Goal: Task Accomplishment & Management: Use online tool/utility

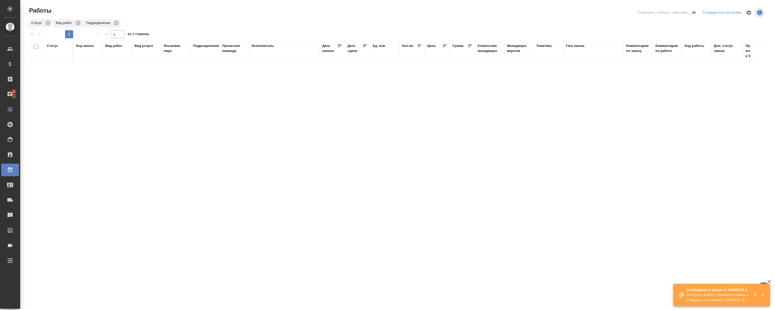
click at [755, 295] on icon "button" at bounding box center [756, 296] width 6 height 6
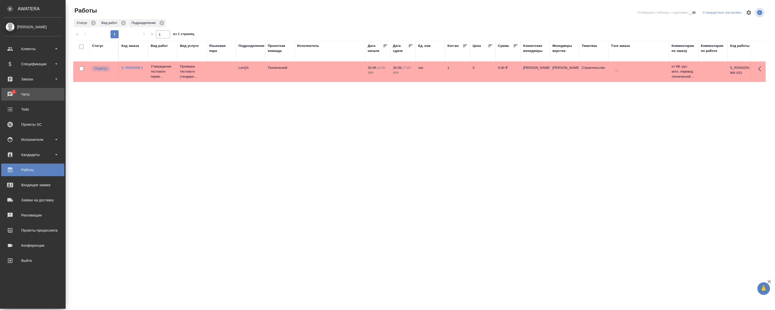
click at [14, 92] on div "Чаты" at bounding box center [33, 95] width 58 height 8
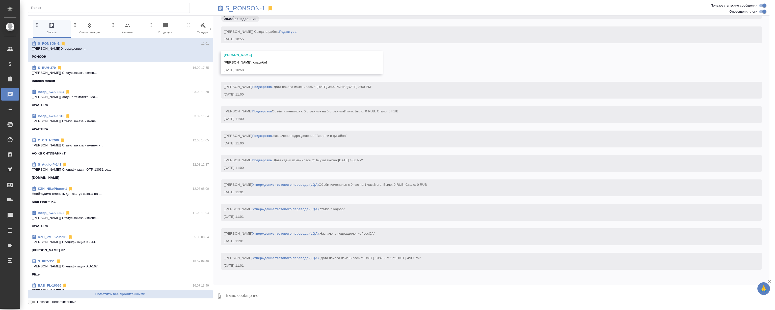
scroll to position [3914, 0]
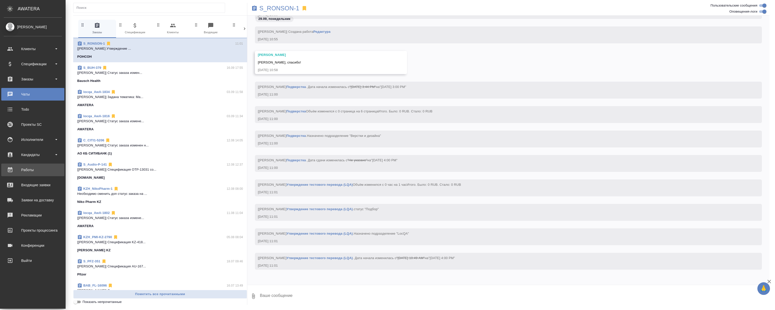
click at [19, 174] on link "Работы" at bounding box center [32, 170] width 63 height 13
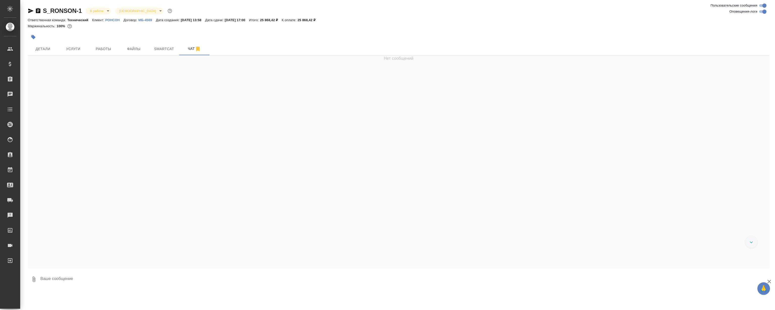
scroll to position [2854, 0]
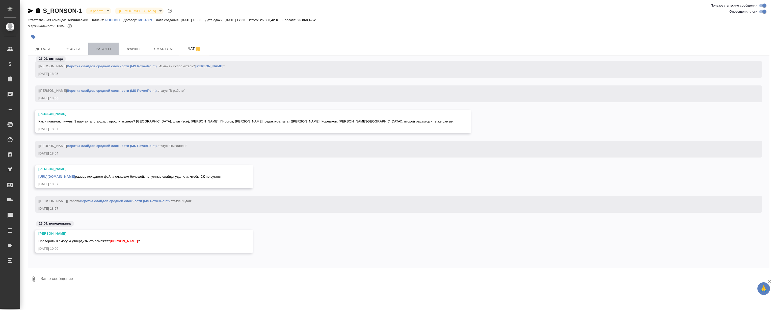
click at [108, 46] on span "Работы" at bounding box center [103, 49] width 24 height 6
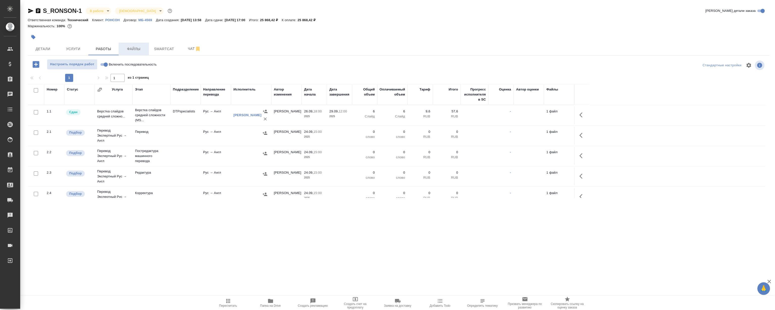
click at [127, 51] on span "Файлы" at bounding box center [134, 49] width 24 height 6
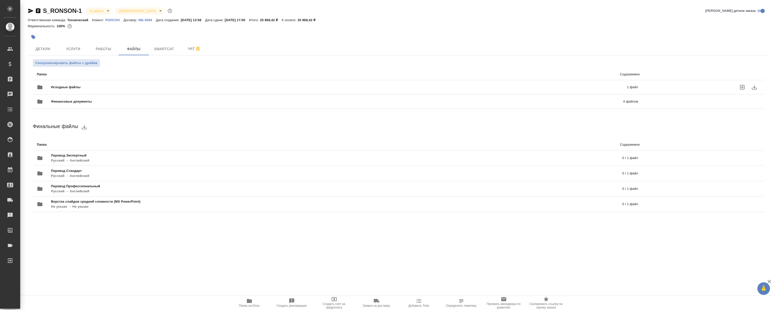
click at [124, 87] on span "Исходные файлы" at bounding box center [202, 87] width 303 height 5
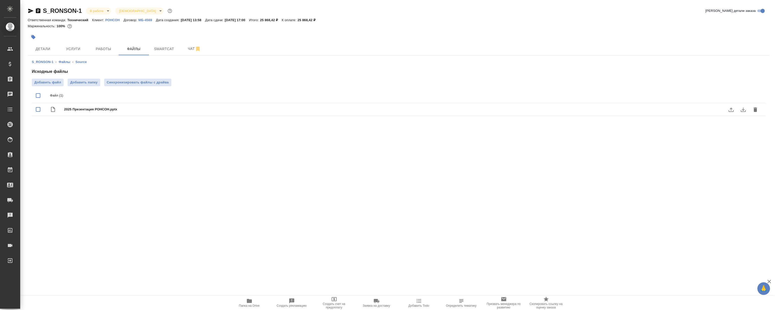
click at [741, 107] on icon "download" at bounding box center [743, 110] width 6 height 6
click at [250, 307] on span "Папка на Drive" at bounding box center [249, 306] width 21 height 4
click at [92, 55] on button "Работы" at bounding box center [103, 49] width 30 height 13
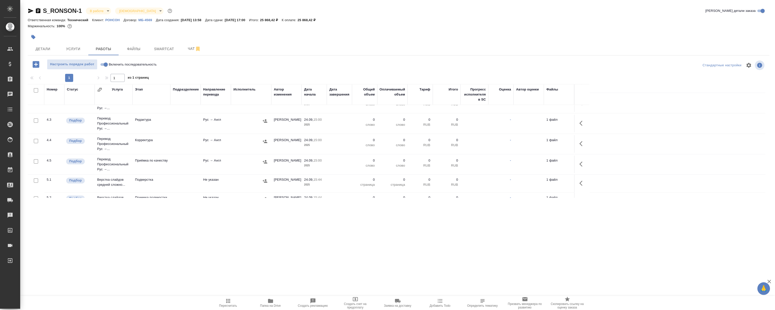
scroll to position [260, 0]
click at [187, 50] on span "Чат" at bounding box center [194, 49] width 24 height 6
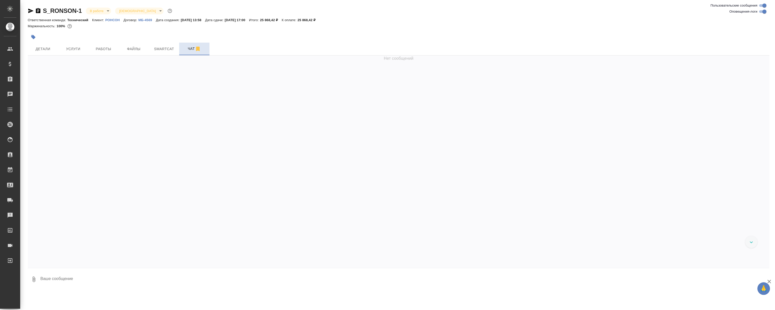
scroll to position [2854, 0]
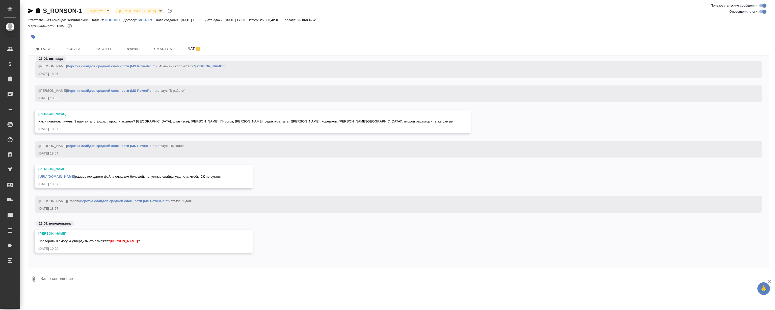
click at [139, 273] on textarea at bounding box center [405, 279] width 730 height 17
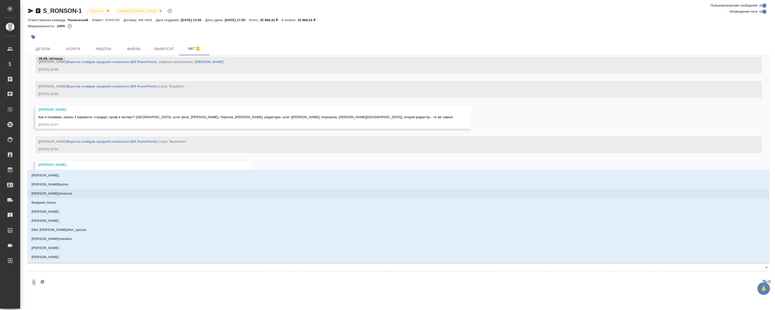
type textarea "@Р"
type input "Р"
type textarea "@Ру"
type input "Ру"
type textarea "@Рум"
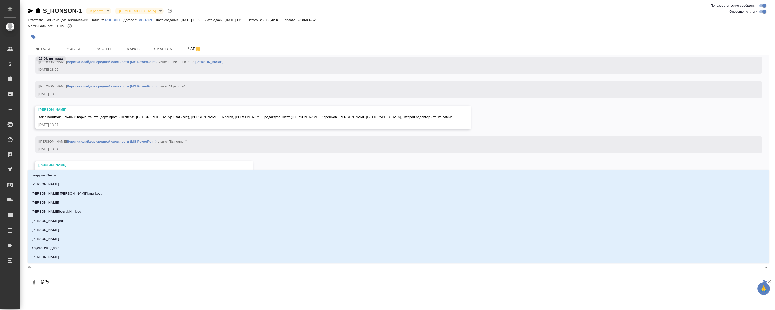
type input "Рум"
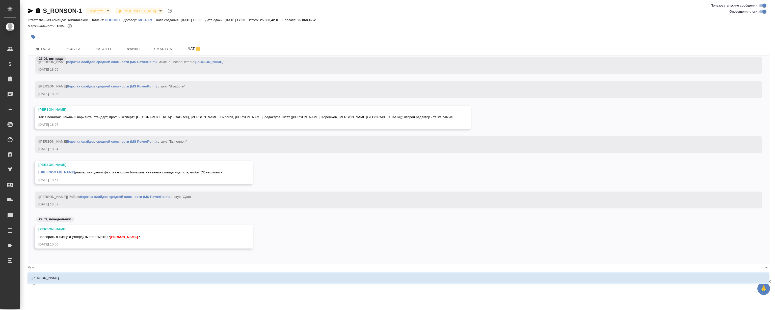
click at [162, 280] on li "[PERSON_NAME]" at bounding box center [399, 278] width 742 height 9
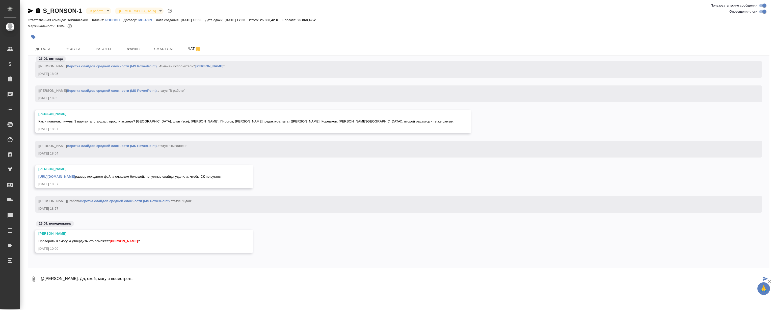
scroll to position [2563, 0]
type textarea "@Румянцева Дарья Привет. Да, окей, могу я посмотреть"
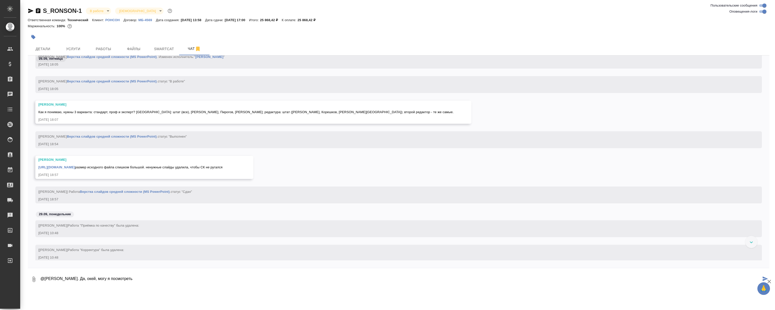
scroll to position [2728, 0]
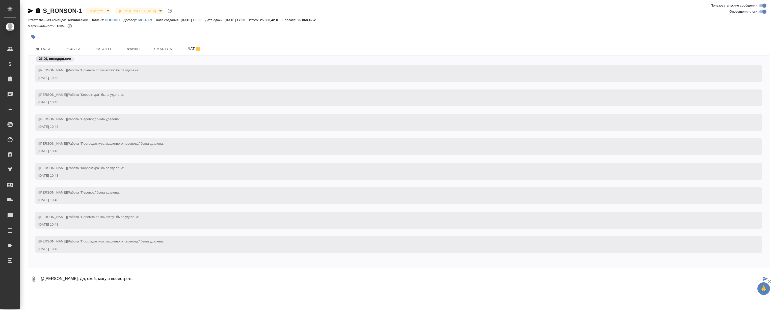
drag, startPoint x: 169, startPoint y: 282, endPoint x: -72, endPoint y: 215, distance: 251.0
click at [0, 215] on html "🙏 .cls-1 fill:#fff; AWATERA Magerramov Ruslan Клиенты Спецификации Заказы 0 Чат…" at bounding box center [387, 155] width 775 height 310
click at [83, 289] on div "S_RONSON-1 В работе inProgress Святая троица holyTrinity Ответственная команда:…" at bounding box center [398, 145] width 747 height 291
click at [88, 285] on textarea at bounding box center [405, 279] width 730 height 17
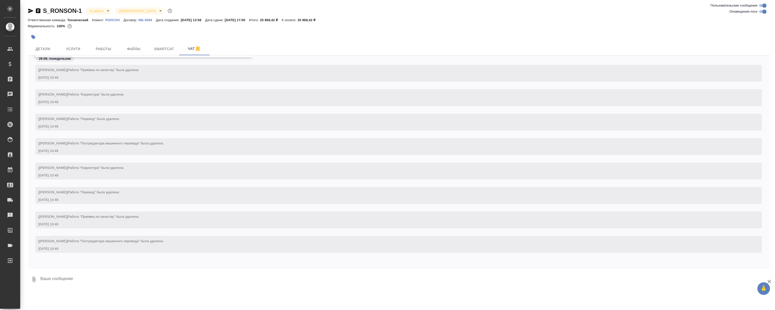
paste textarea "@Румянцева Дарья Привет. Да, окей, могу я посмотреть"
type textarea "@Румянцева Дарья Привет. Да, окей, могу я посмотреть"
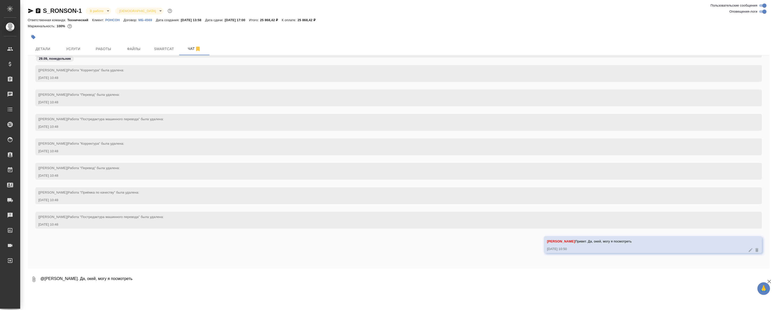
scroll to position [3303, 0]
click at [257, 142] on div "[Сергеева Анастасия] Работа "Корректура" была удалена:" at bounding box center [391, 143] width 706 height 6
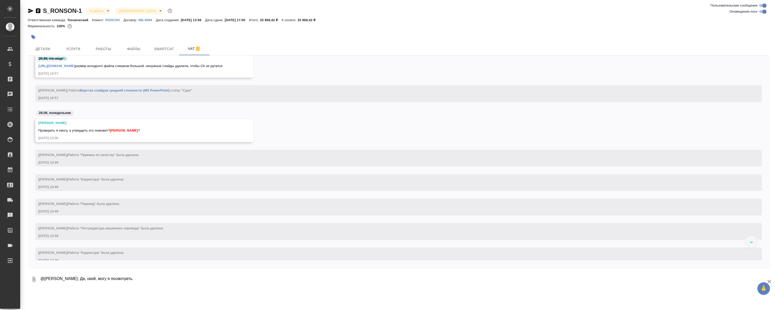
scroll to position [3008, 0]
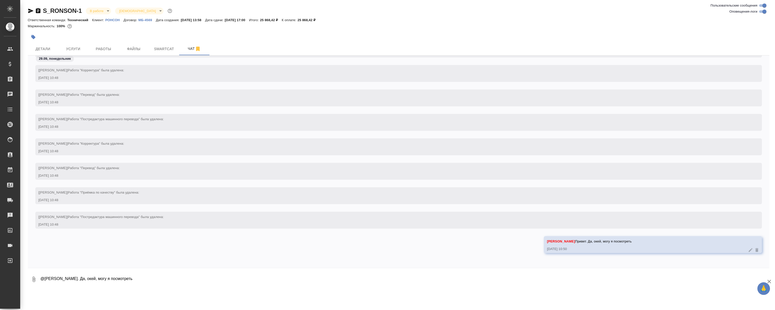
click at [246, 141] on div "[Сергеева Анастасия] Работа "Корректура" была удалена:" at bounding box center [391, 143] width 706 height 6
click at [352, 143] on div "[Сергеева Анастасия] Работа "Корректура" была удалена:" at bounding box center [391, 143] width 706 height 6
click at [453, 60] on div "29.09, понедельник" at bounding box center [399, 60] width 742 height 9
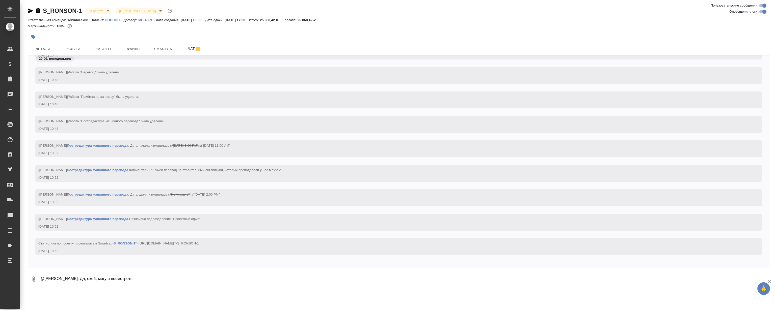
scroll to position [3136, 0]
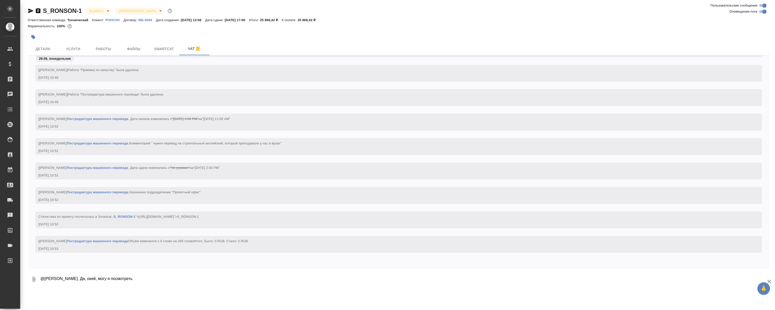
click at [377, 93] on div "[Сергеева Анастасия] Работа "Постредактура машинного перевода" была удалена: 29…" at bounding box center [398, 97] width 727 height 17
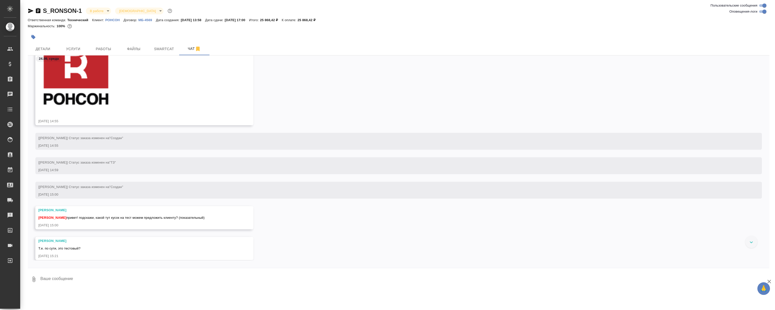
scroll to position [568, 0]
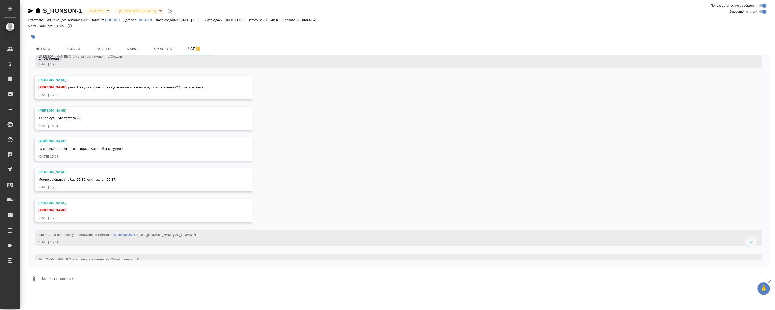
click at [312, 102] on div "[PERSON_NAME] [PERSON_NAME] привет! подскажи, какой тут кусок на тест можем пре…" at bounding box center [399, 91] width 742 height 31
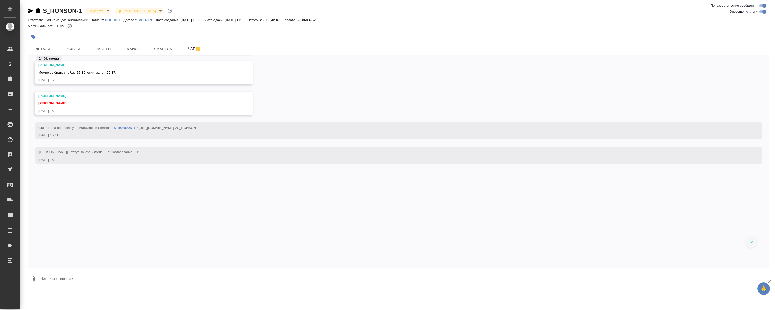
scroll to position [682, 0]
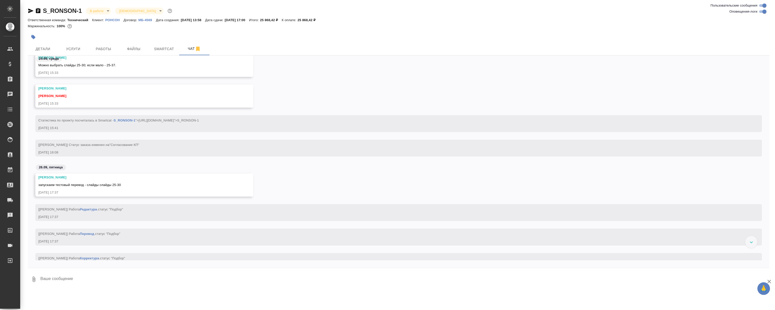
click at [364, 112] on div "[PERSON_NAME] [PERSON_NAME] [DATE] 15:33" at bounding box center [399, 100] width 742 height 31
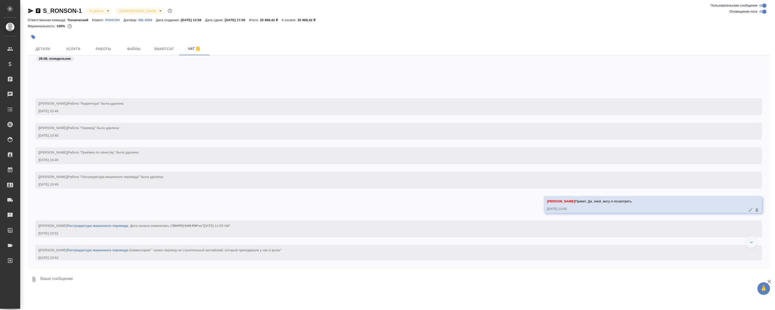
scroll to position [1964, 0]
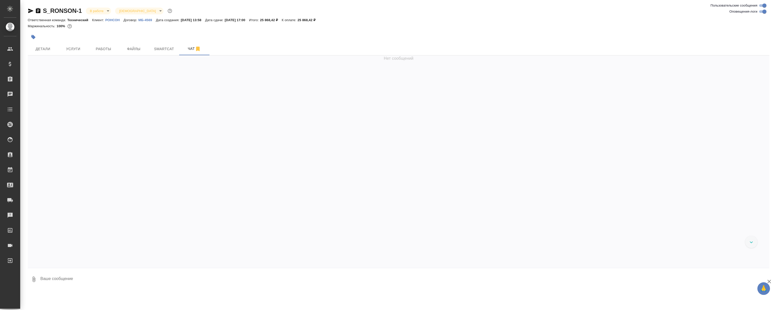
scroll to position [3697, 0]
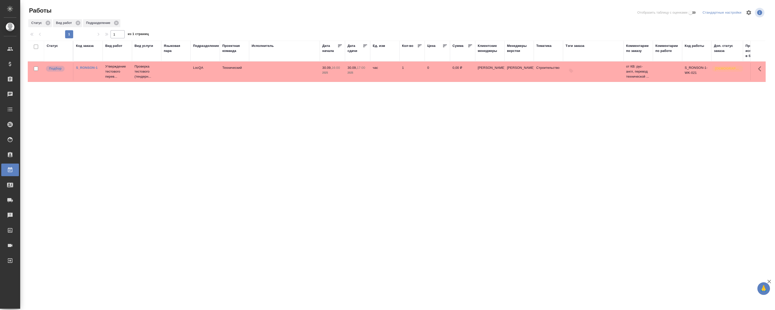
click at [87, 68] on link "S_RONSON-1" at bounding box center [87, 68] width 22 height 4
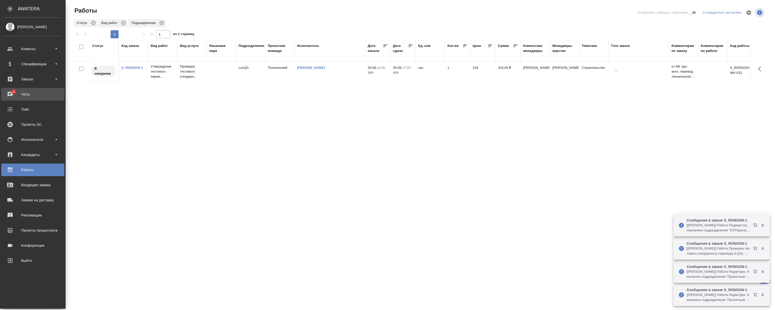
click at [8, 92] on div "Чаты" at bounding box center [33, 95] width 58 height 8
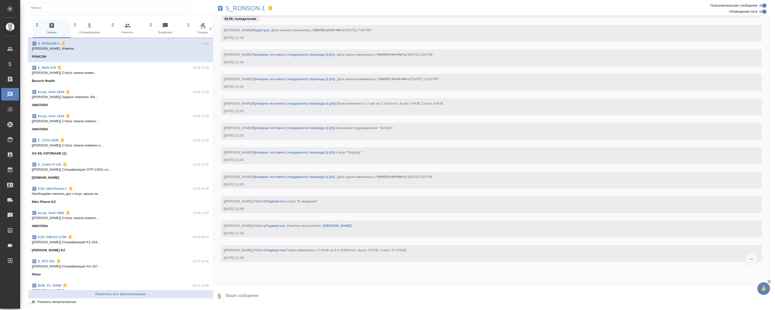
scroll to position [4613, 0]
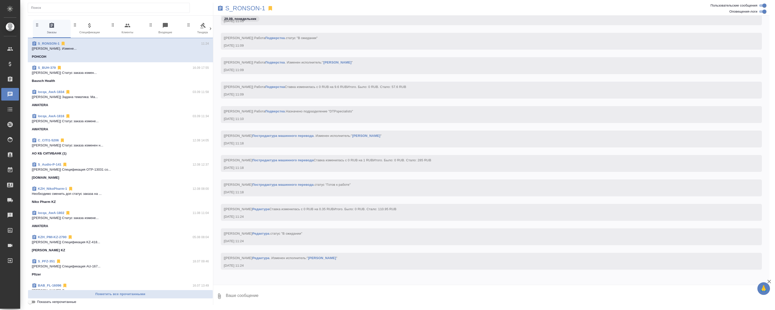
click at [272, 8] on icon at bounding box center [271, 8] width 4 height 5
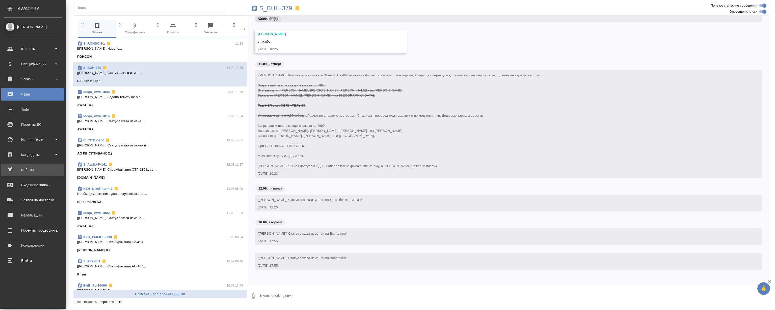
click at [33, 169] on div "Работы" at bounding box center [33, 170] width 58 height 8
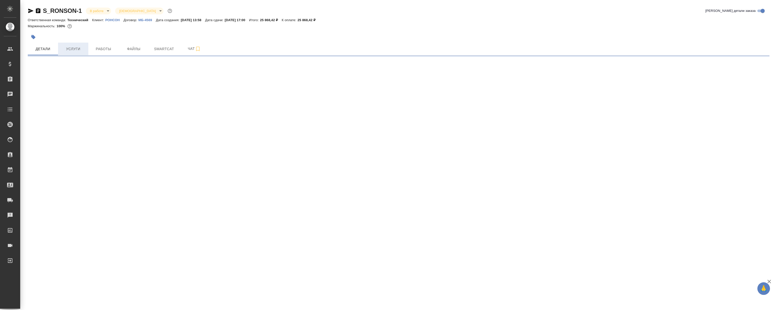
select select "RU"
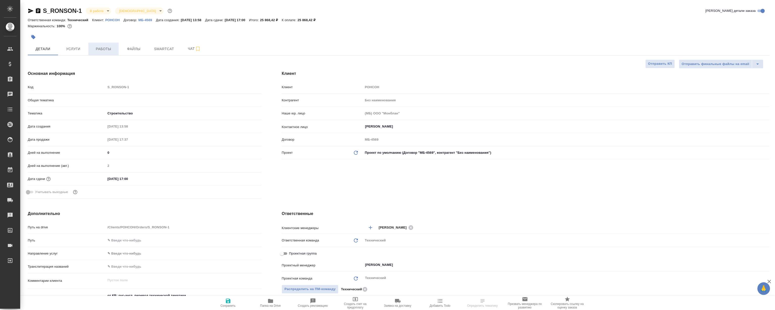
type textarea "x"
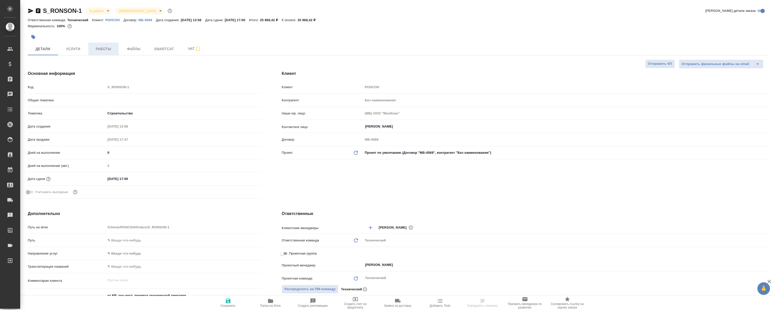
type textarea "x"
click at [94, 49] on span "Работы" at bounding box center [103, 49] width 24 height 6
type textarea "x"
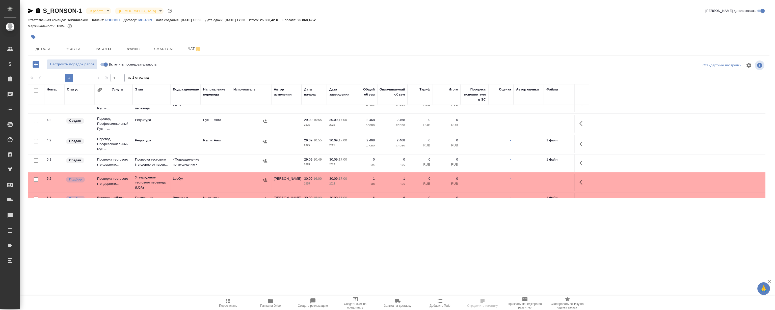
scroll to position [45, 0]
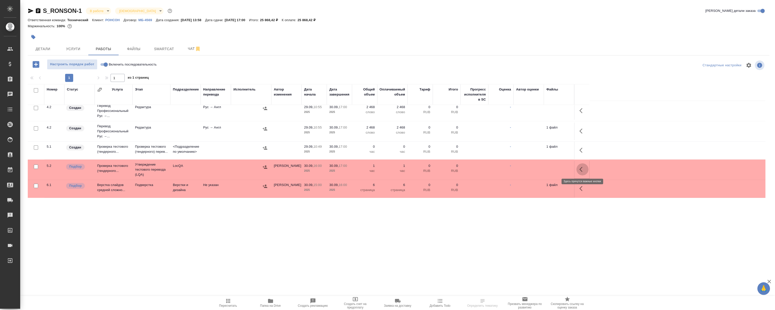
click at [581, 167] on icon "button" at bounding box center [580, 169] width 3 height 5
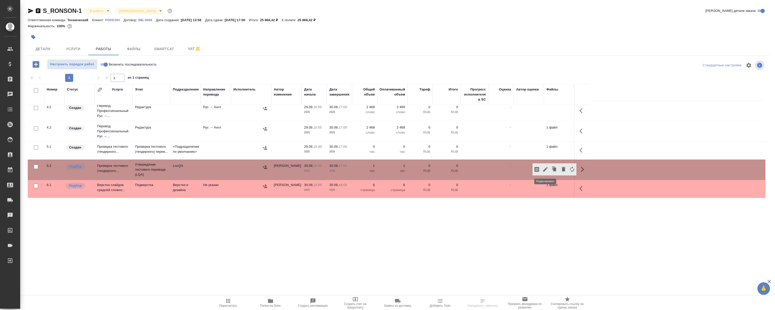
click at [545, 170] on icon "button" at bounding box center [545, 169] width 5 height 5
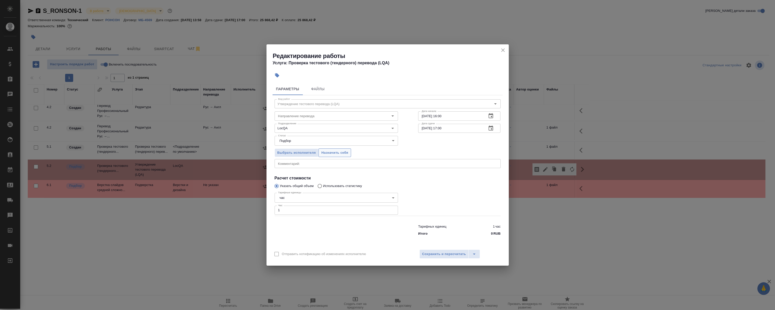
click at [334, 152] on span "Назначить себя" at bounding box center [334, 153] width 27 height 6
click at [504, 52] on icon "close" at bounding box center [503, 50] width 6 height 6
